Goal: Transaction & Acquisition: Book appointment/travel/reservation

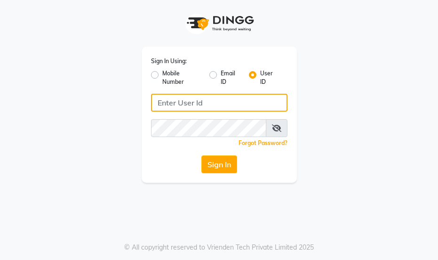
type input "essencebeauty"
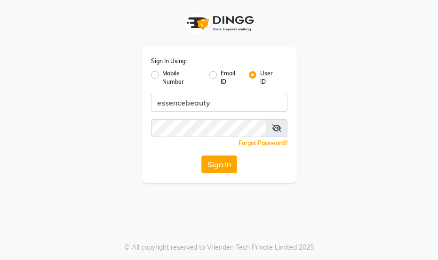
click at [214, 165] on button "Sign In" at bounding box center [219, 164] width 36 height 18
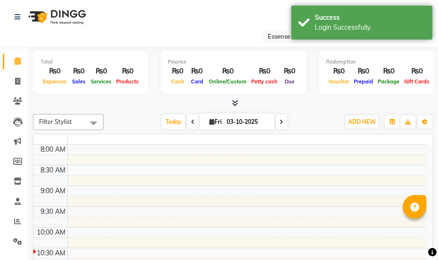
select select "en"
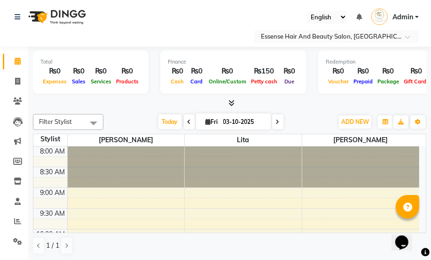
scroll to position [42, 0]
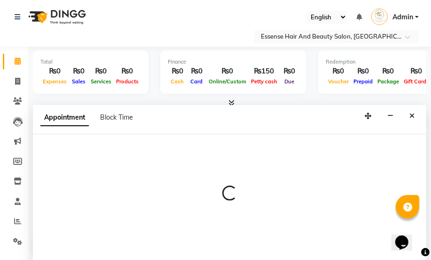
scroll to position [0, 0]
select select "81254"
select select "tentative"
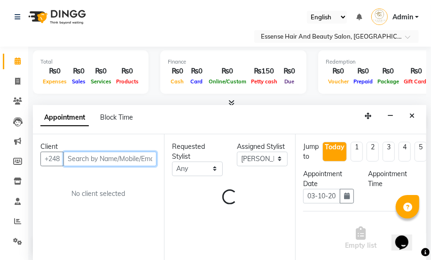
select select "600"
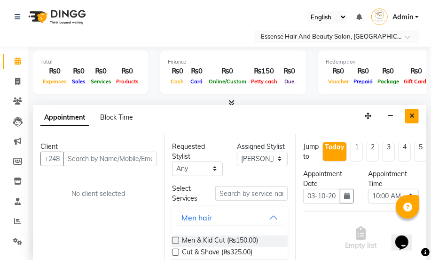
click at [410, 115] on icon "Close" at bounding box center [412, 115] width 5 height 7
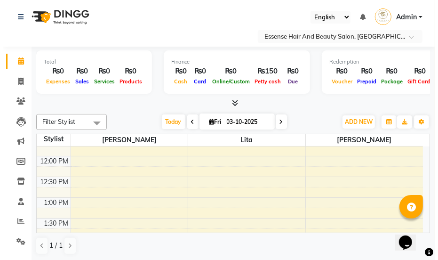
scroll to position [171, 0]
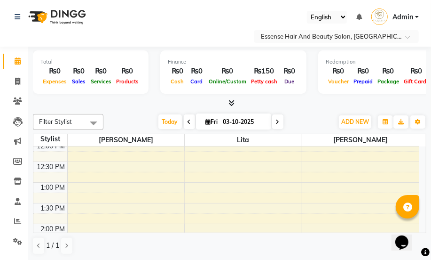
click at [80, 207] on div "8:00 AM 8:30 AM 9:00 AM 9:30 AM 10:00 AM 10:30 AM 11:00 AM 11:30 AM 12:00 PM 12…" at bounding box center [226, 245] width 386 height 538
select select "81254"
select select "tentative"
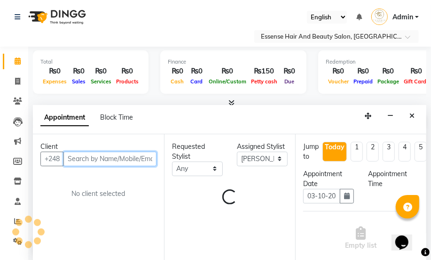
select select "810"
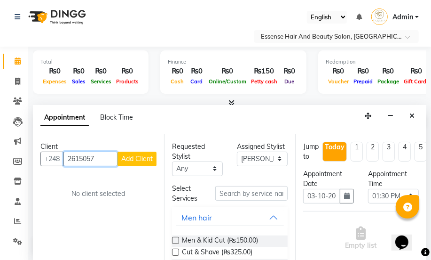
type input "2615057"
click at [141, 160] on span "Add Client" at bounding box center [137, 158] width 32 height 8
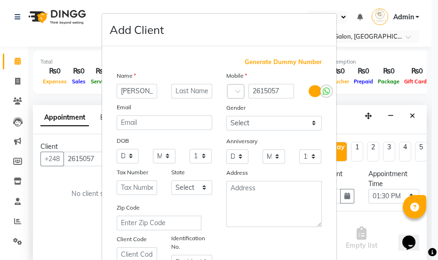
type input "[PERSON_NAME]"
click at [312, 125] on select "Select [DEMOGRAPHIC_DATA] [DEMOGRAPHIC_DATA] Other Prefer Not To Say" at bounding box center [274, 123] width 96 height 15
select select "[DEMOGRAPHIC_DATA]"
click at [226, 116] on select "Select [DEMOGRAPHIC_DATA] [DEMOGRAPHIC_DATA] Other Prefer Not To Say" at bounding box center [274, 123] width 96 height 15
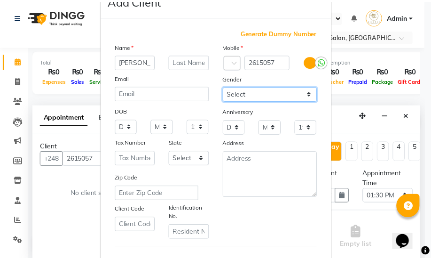
scroll to position [192, 0]
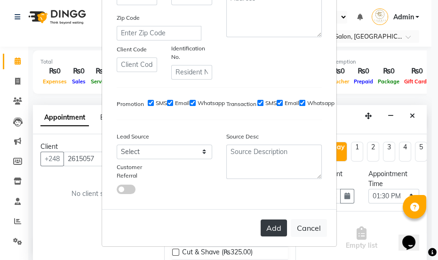
click at [269, 228] on button "Add" at bounding box center [274, 227] width 26 height 17
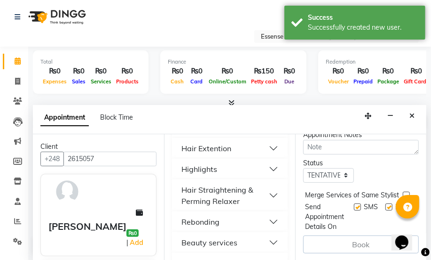
scroll to position [428, 0]
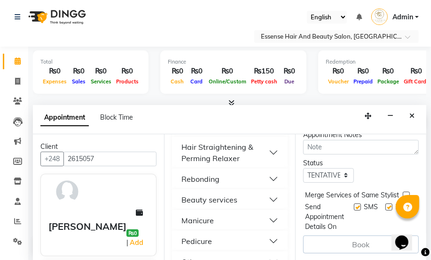
click at [264, 198] on button "Beauty services" at bounding box center [230, 199] width 108 height 17
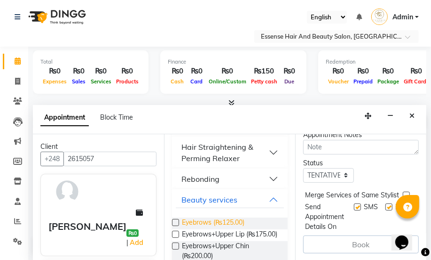
click at [230, 221] on span "Eyebrows (₨125.00)" at bounding box center [213, 223] width 63 height 12
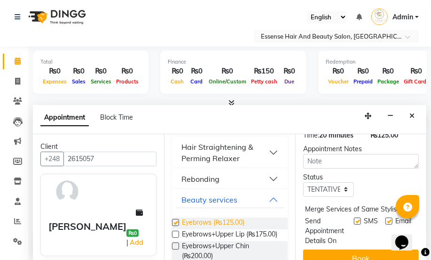
checkbox input "false"
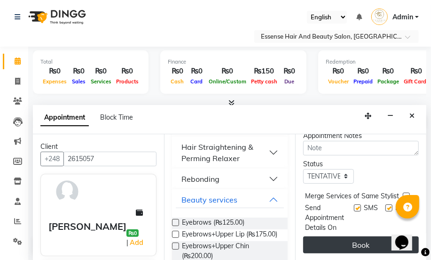
click at [364, 236] on button "Book" at bounding box center [361, 244] width 116 height 17
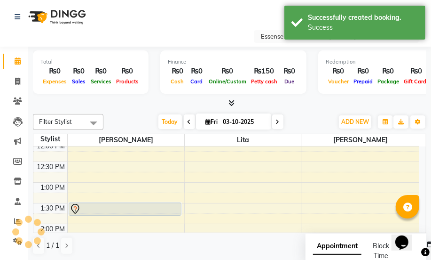
scroll to position [342, 0]
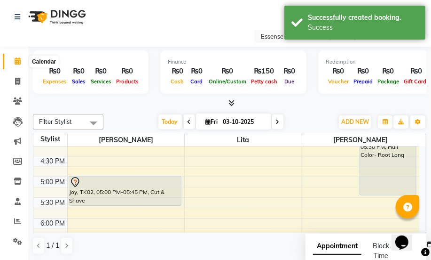
click at [19, 61] on icon at bounding box center [18, 60] width 6 height 7
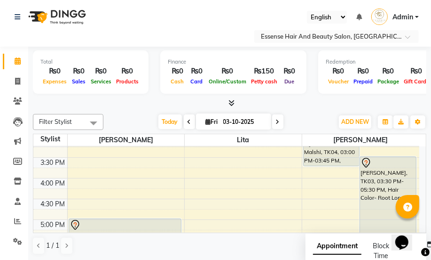
scroll to position [256, 0]
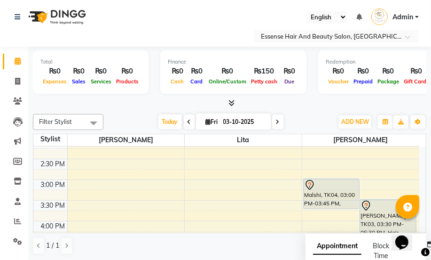
click at [70, 186] on div "8:00 AM 8:30 AM 9:00 AM 9:30 AM 10:00 AM 10:30 AM 11:00 AM 11:30 AM 12:00 PM 12…" at bounding box center [226, 159] width 386 height 538
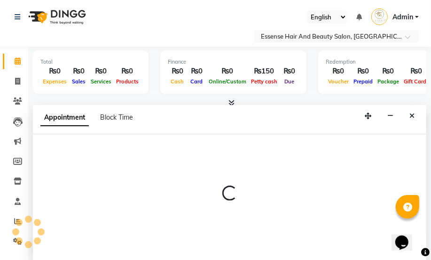
select select "81254"
select select "tentative"
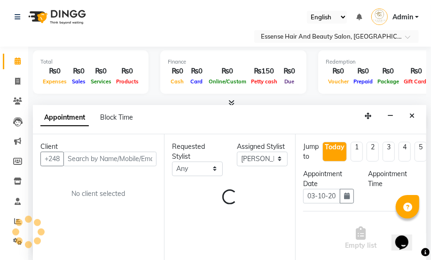
scroll to position [0, 0]
select select "900"
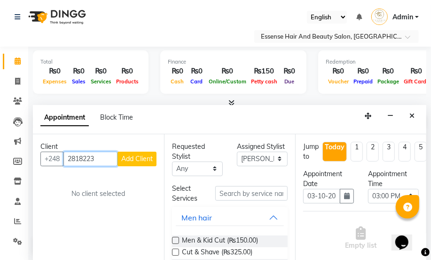
type input "2818223"
click at [136, 157] on span "Add Client" at bounding box center [137, 158] width 32 height 8
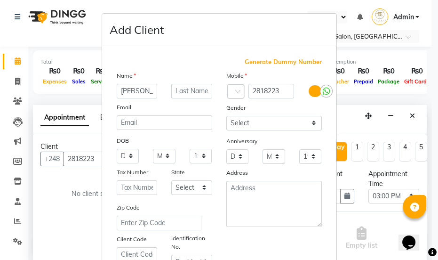
type input "[PERSON_NAME]"
click at [308, 122] on select "Select [DEMOGRAPHIC_DATA] [DEMOGRAPHIC_DATA] Other Prefer Not To Say" at bounding box center [274, 123] width 96 height 15
select select "[DEMOGRAPHIC_DATA]"
click at [226, 116] on select "Select [DEMOGRAPHIC_DATA] [DEMOGRAPHIC_DATA] Other Prefer Not To Say" at bounding box center [274, 123] width 96 height 15
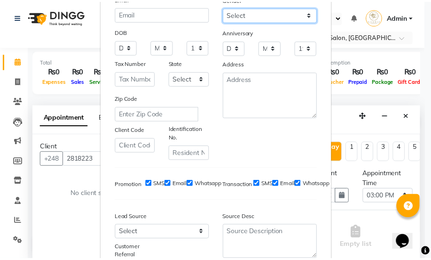
scroll to position [192, 0]
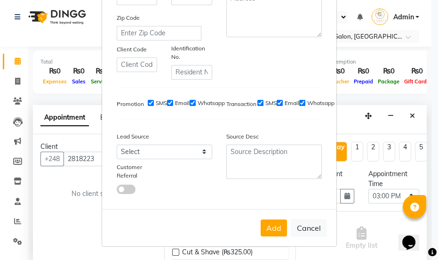
click at [265, 223] on button "Add" at bounding box center [274, 227] width 26 height 17
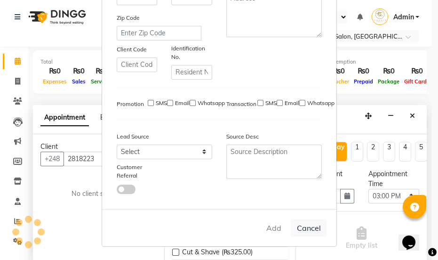
select select
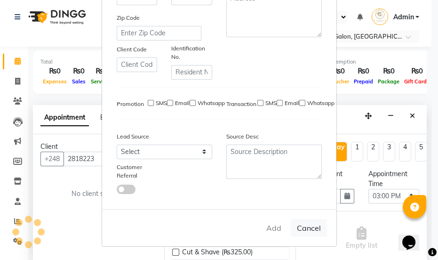
select select
checkbox input "false"
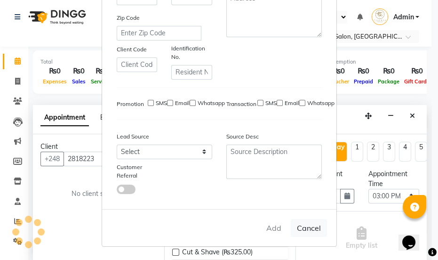
checkbox input "false"
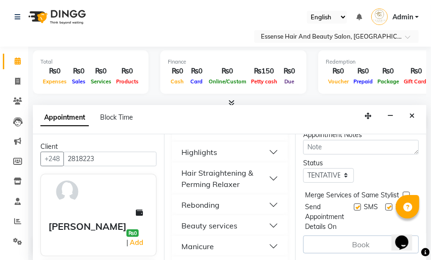
scroll to position [428, 0]
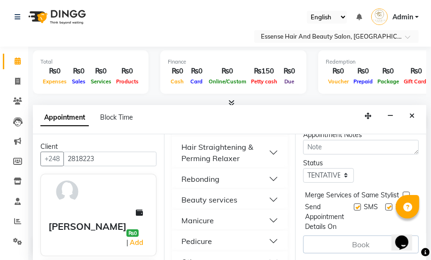
click at [273, 200] on button "Beauty services" at bounding box center [230, 199] width 108 height 17
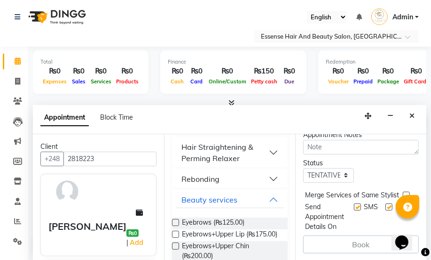
click at [250, 219] on div "Eyebrows (₨125.00)" at bounding box center [230, 223] width 116 height 12
click at [245, 222] on span "Eyebrows (₨125.00)" at bounding box center [213, 223] width 63 height 12
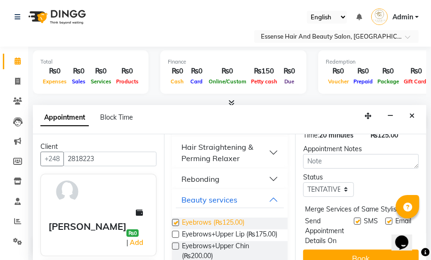
scroll to position [175, 0]
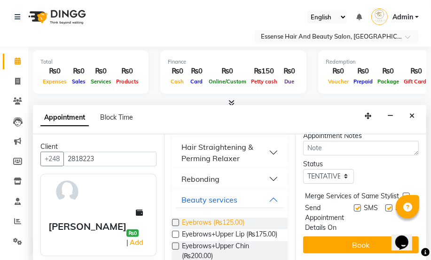
checkbox input "false"
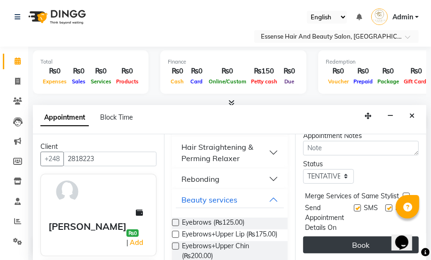
click at [343, 239] on button "Book" at bounding box center [361, 244] width 116 height 17
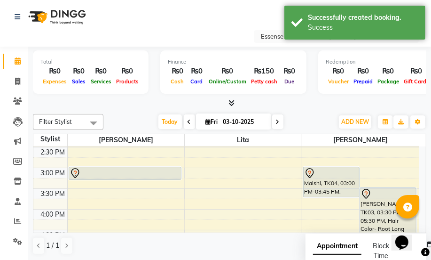
scroll to position [256, 0]
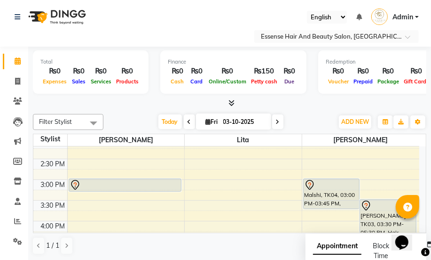
click at [84, 195] on div "8:00 AM 8:30 AM 9:00 AM 9:30 AM 10:00 AM 10:30 AM 11:00 AM 11:30 AM 12:00 PM 12…" at bounding box center [226, 159] width 386 height 538
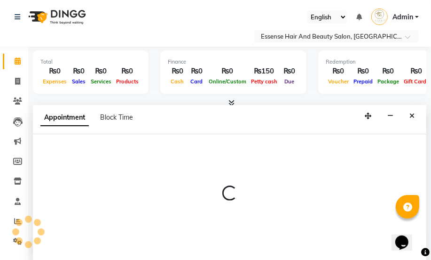
scroll to position [0, 0]
select select "81254"
select select "tentative"
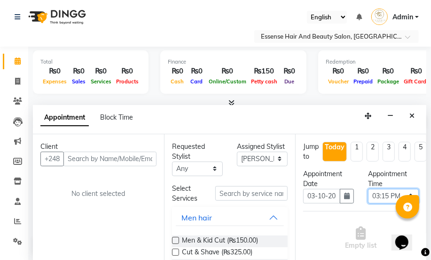
click at [404, 194] on select "Select 09:00 AM 09:15 AM 09:30 AM 09:45 AM 10:00 AM 10:15 AM 10:30 AM 10:45 AM …" at bounding box center [393, 196] width 51 height 15
select select "945"
click at [368, 189] on select "Select 09:00 AM 09:15 AM 09:30 AM 09:45 AM 10:00 AM 10:15 AM 10:30 AM 10:45 AM …" at bounding box center [393, 196] width 51 height 15
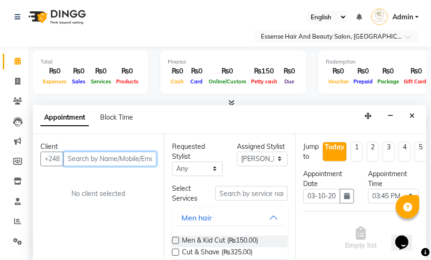
click at [68, 158] on input "text" at bounding box center [110, 159] width 93 height 15
type input "2630645"
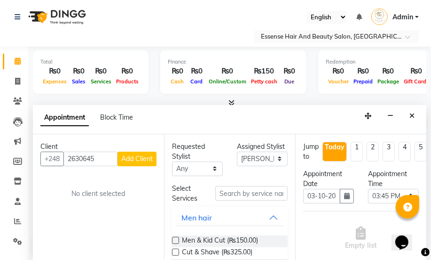
click at [145, 160] on span "Add Client" at bounding box center [137, 158] width 32 height 8
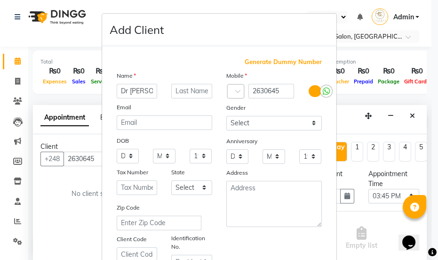
type input "Dr [PERSON_NAME]"
click at [309, 120] on select "Select [DEMOGRAPHIC_DATA] [DEMOGRAPHIC_DATA] Other Prefer Not To Say" at bounding box center [274, 123] width 96 height 15
select select "[DEMOGRAPHIC_DATA]"
click at [226, 116] on select "Select [DEMOGRAPHIC_DATA] [DEMOGRAPHIC_DATA] Other Prefer Not To Say" at bounding box center [274, 123] width 96 height 15
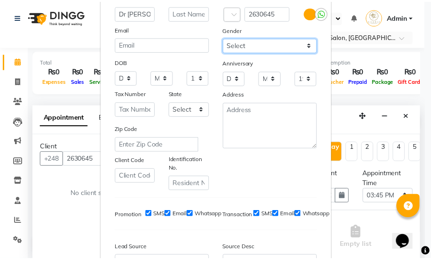
scroll to position [192, 0]
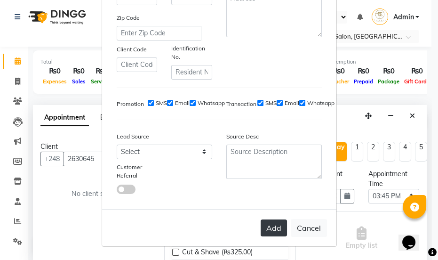
click at [267, 225] on button "Add" at bounding box center [274, 227] width 26 height 17
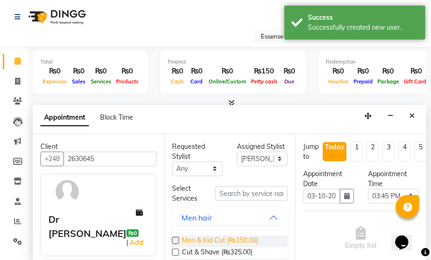
click at [249, 239] on span "Men & Kid Cut (₨150.00)" at bounding box center [220, 241] width 76 height 12
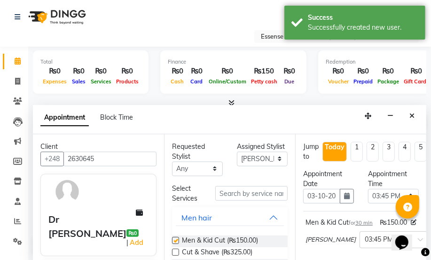
checkbox input "false"
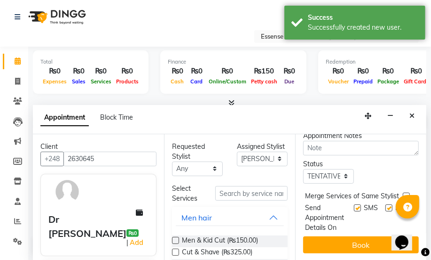
scroll to position [184, 0]
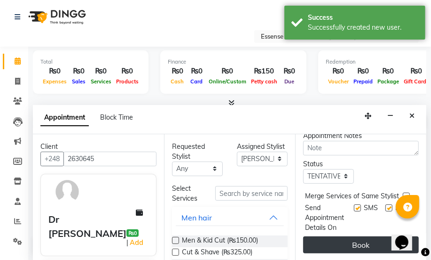
click at [350, 236] on button "Book" at bounding box center [361, 244] width 116 height 17
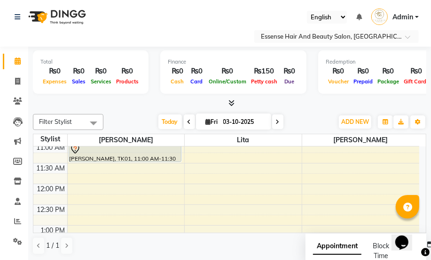
scroll to position [108, 0]
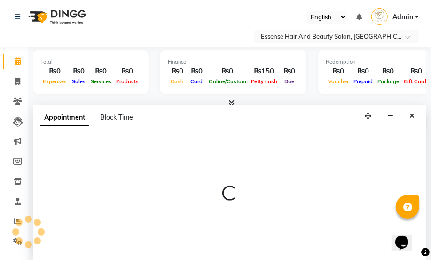
scroll to position [0, 0]
select select "83635"
select select "660"
select select "tentative"
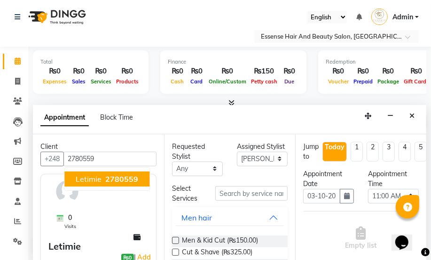
click at [131, 174] on span "2780559" at bounding box center [121, 178] width 33 height 9
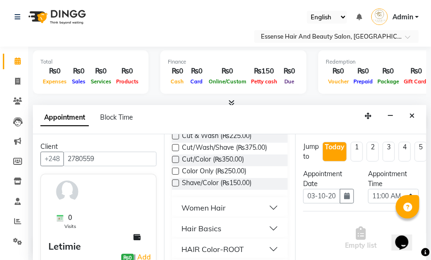
scroll to position [171, 0]
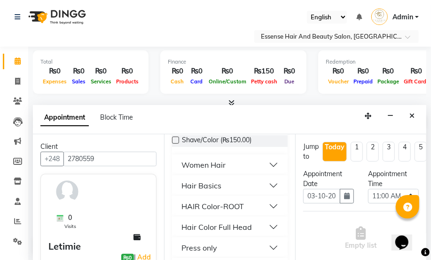
type input "2780559"
click at [270, 164] on button "Women Hair" at bounding box center [230, 164] width 108 height 17
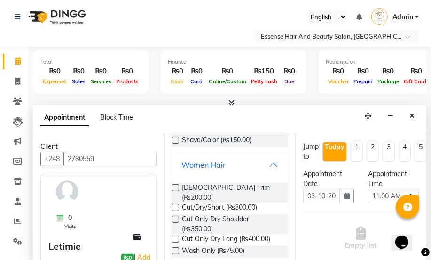
click at [224, 171] on button "Women Hair" at bounding box center [230, 164] width 108 height 17
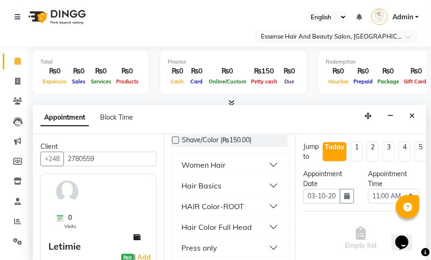
click at [207, 184] on div "Hair Basics" at bounding box center [202, 185] width 40 height 11
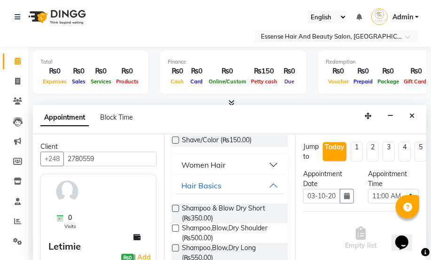
click at [174, 224] on label at bounding box center [175, 227] width 7 height 7
click at [174, 226] on input "checkbox" at bounding box center [175, 229] width 6 height 6
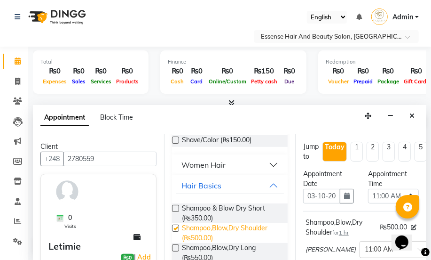
checkbox input "false"
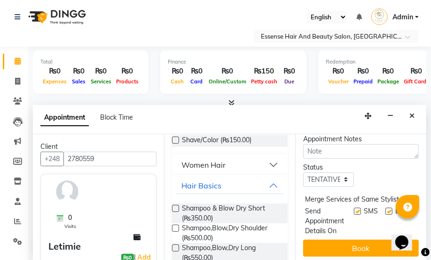
scroll to position [176, 0]
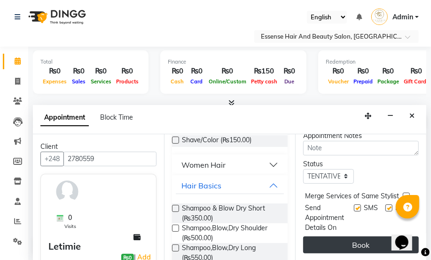
click at [352, 236] on button "Book" at bounding box center [361, 244] width 116 height 17
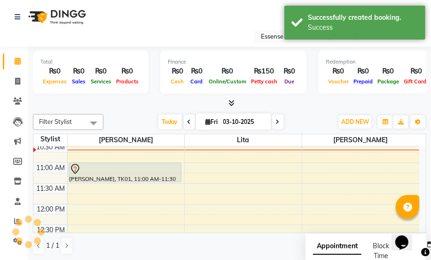
scroll to position [0, 0]
